Goal: Information Seeking & Learning: Learn about a topic

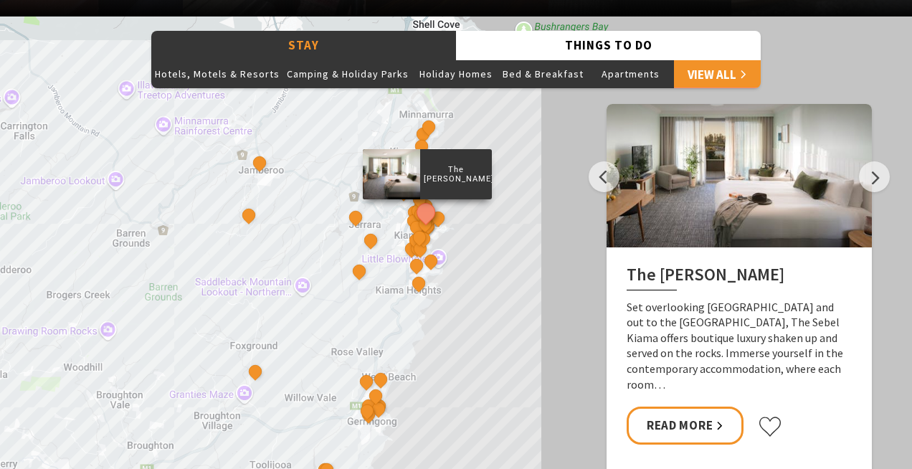
scroll to position [1203, 0]
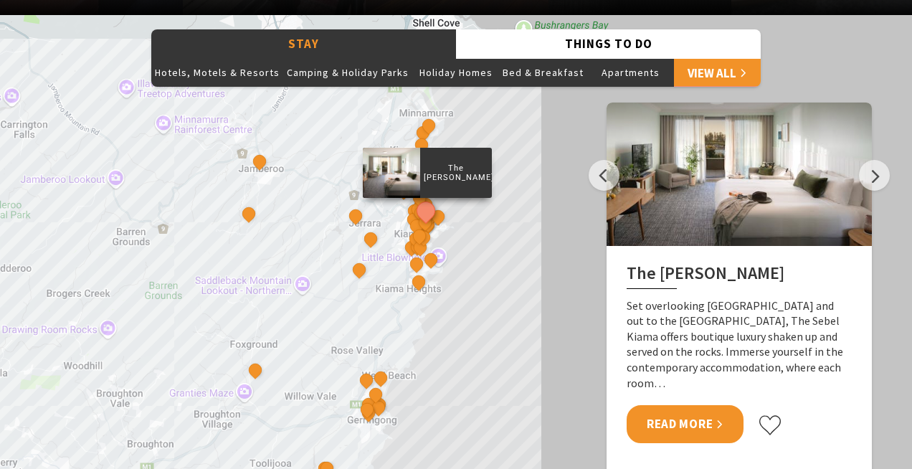
click at [677, 405] on link "Read More" at bounding box center [685, 424] width 117 height 38
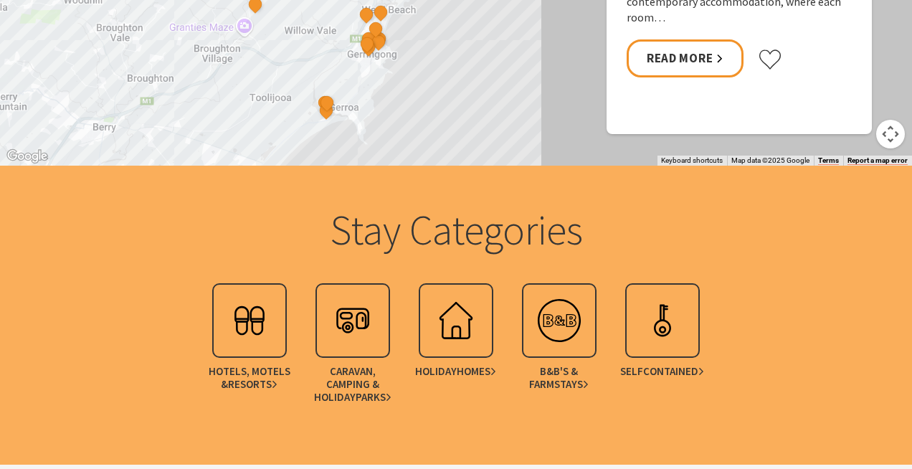
scroll to position [1570, 0]
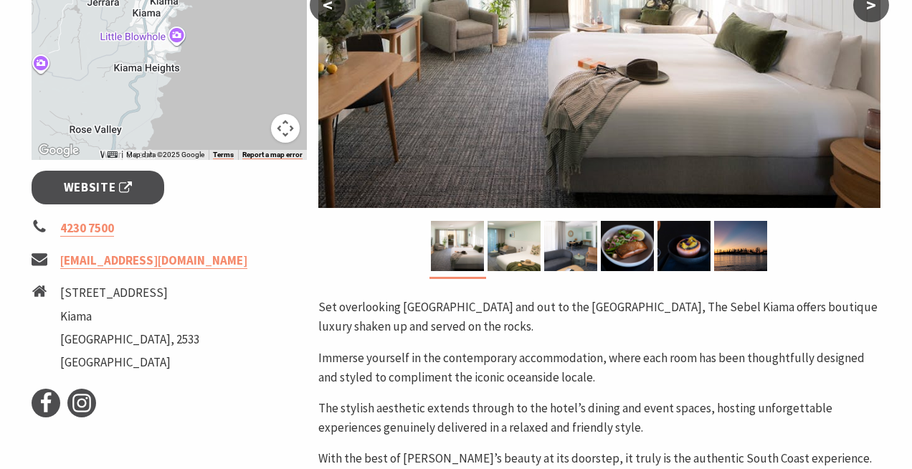
scroll to position [430, 0]
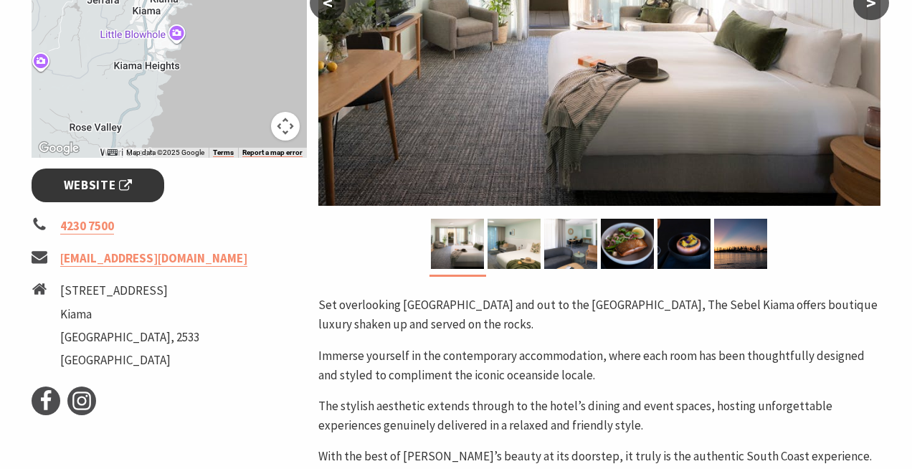
click at [123, 184] on span "Website" at bounding box center [98, 185] width 69 height 19
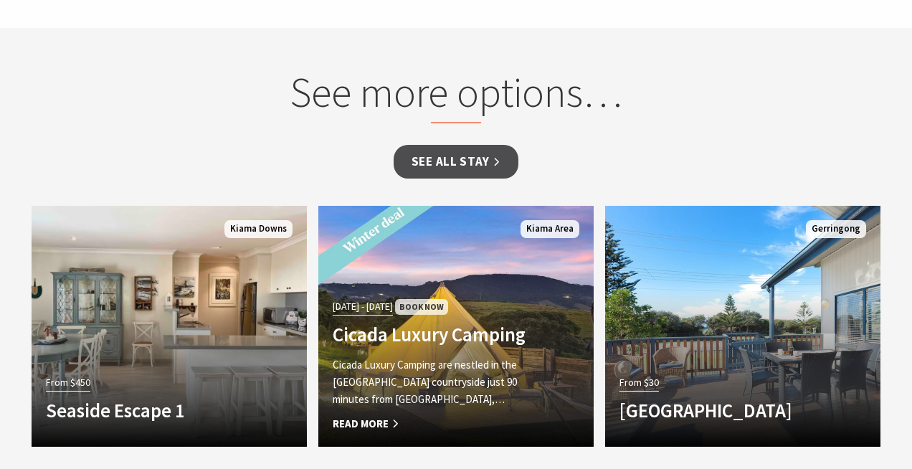
scroll to position [1262, 0]
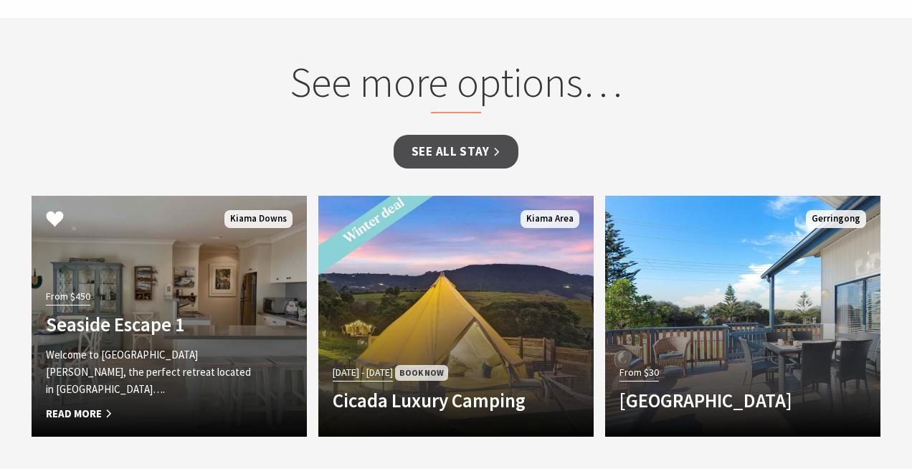
click at [193, 353] on p "Welcome to Seaside Escape 1 Jones Beach, the perfect retreat located in Kiama D…" at bounding box center [148, 372] width 205 height 52
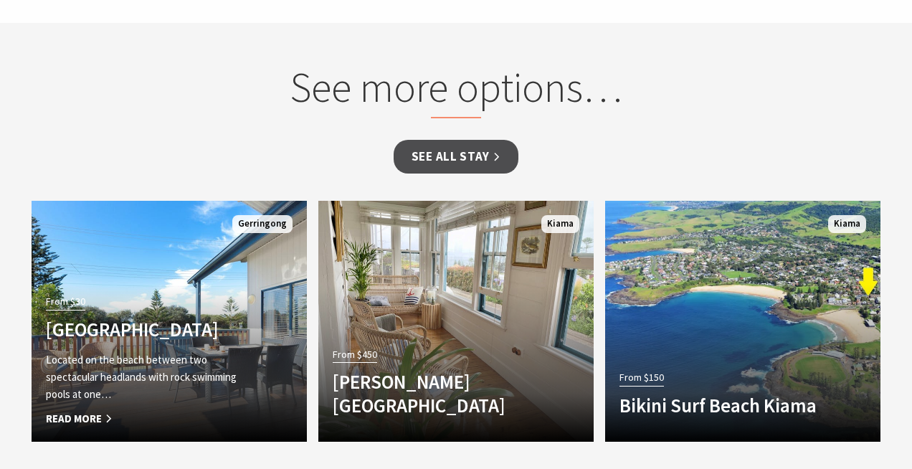
scroll to position [1025, 0]
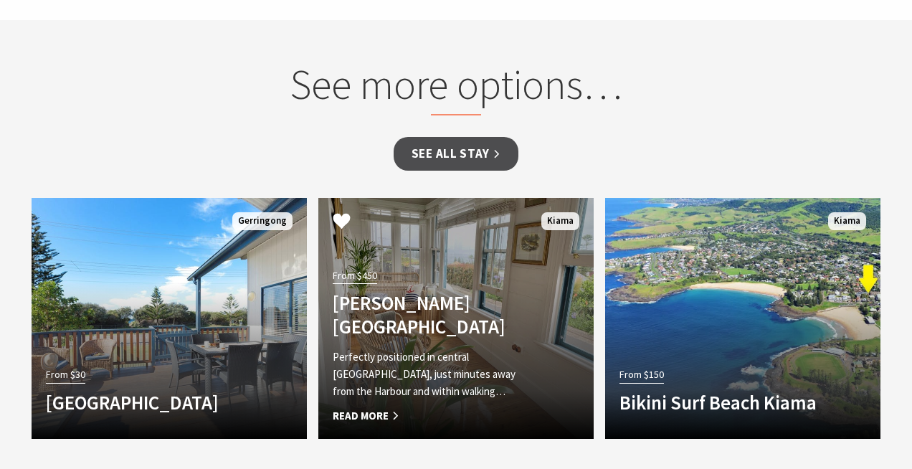
click at [455, 295] on h4 "Allwood Harbour Cottage" at bounding box center [435, 314] width 205 height 47
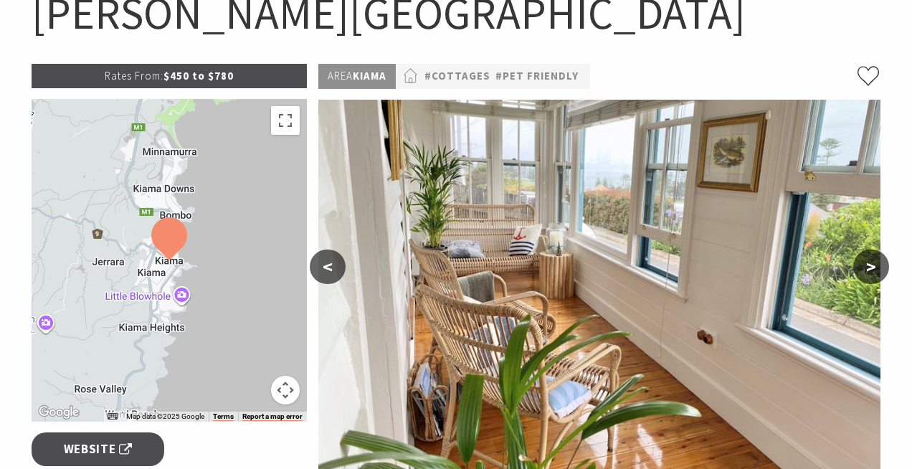
scroll to position [169, 0]
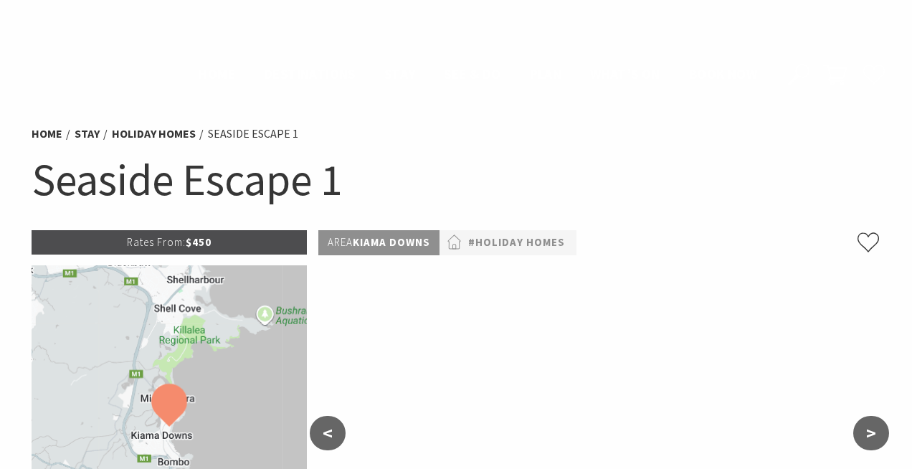
scroll to position [1025, 0]
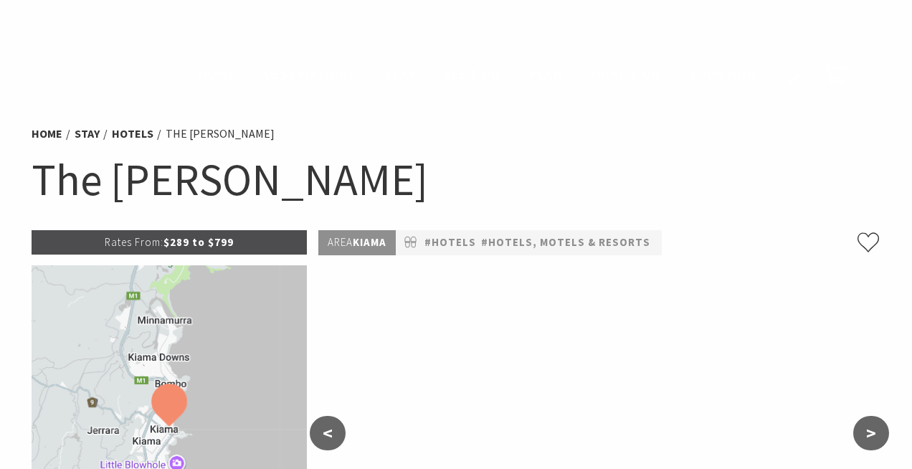
scroll to position [1262, 0]
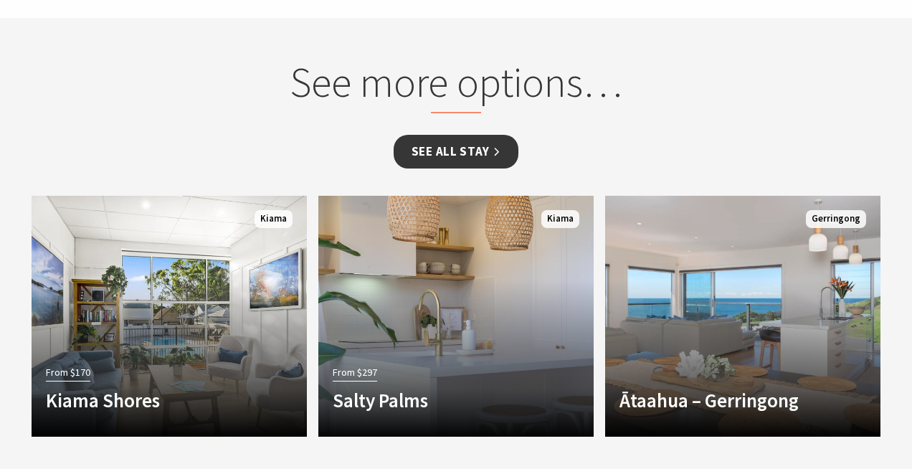
click at [501, 135] on link "See all Stay" at bounding box center [456, 152] width 125 height 34
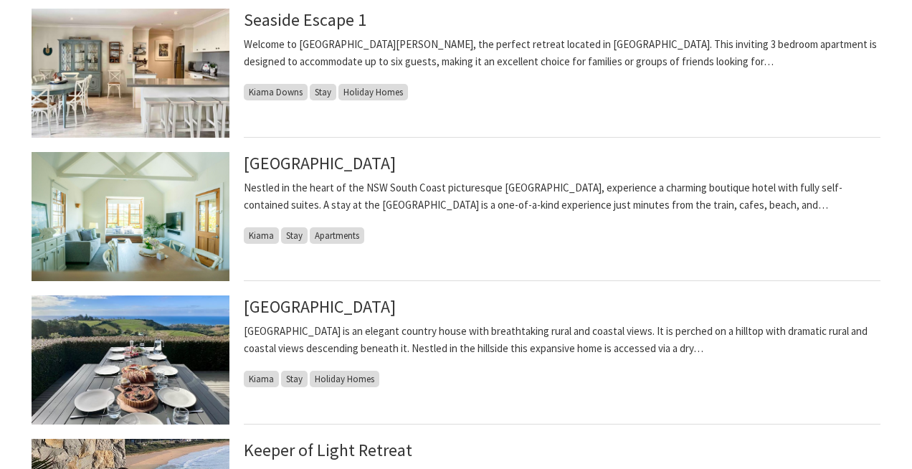
scroll to position [541, 0]
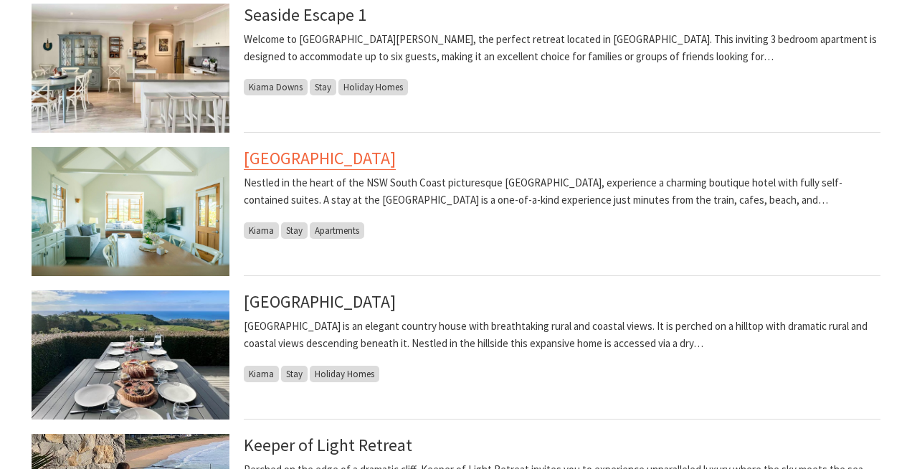
click at [295, 158] on link "[GEOGRAPHIC_DATA]" at bounding box center [320, 158] width 152 height 23
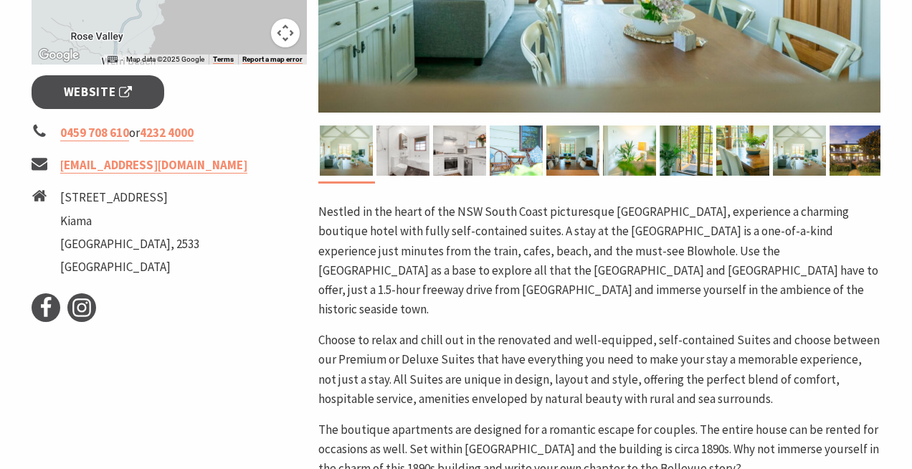
scroll to position [525, 0]
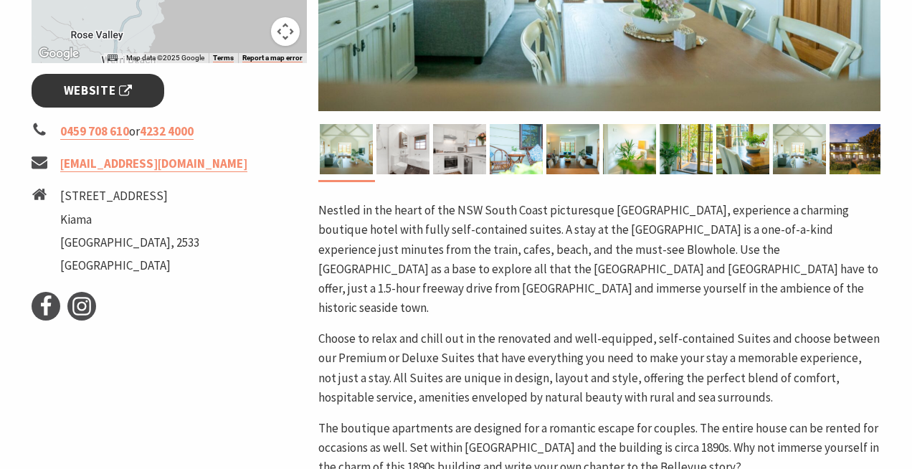
click at [95, 87] on span "Website" at bounding box center [98, 90] width 69 height 19
